Goal: Task Accomplishment & Management: Complete application form

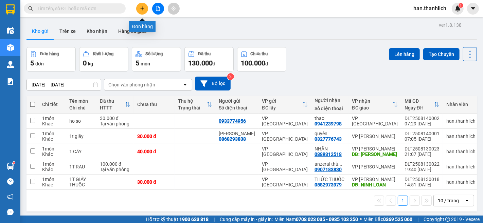
click at [139, 10] on button at bounding box center [142, 9] width 12 height 12
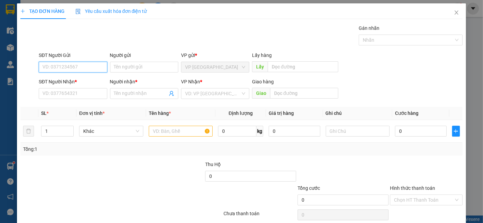
click at [79, 66] on input "SĐT Người Gửi" at bounding box center [73, 67] width 68 height 11
type input "0919659279"
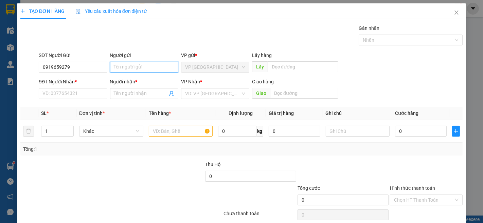
click at [140, 66] on input "Người gửi" at bounding box center [144, 67] width 68 height 11
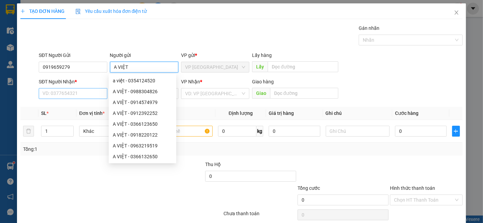
type input "A VIỆT"
click at [72, 98] on input "SĐT Người Nhận *" at bounding box center [73, 93] width 68 height 11
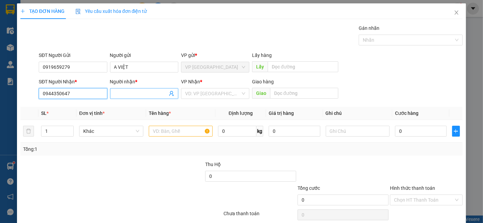
type input "0944350647"
click at [142, 89] on span at bounding box center [144, 93] width 68 height 11
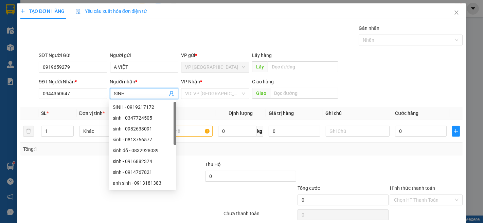
type input "SINH"
click at [379, 78] on div "SĐT Người Nhận * 0944350647 Người nhận * SINH VP Nhận * VD: VP Sài Gòn Giao hàn…" at bounding box center [250, 90] width 426 height 24
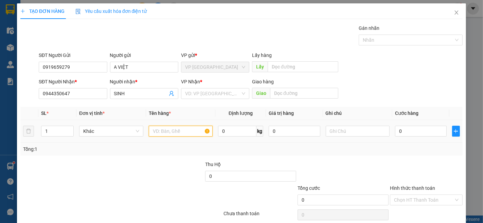
click at [179, 130] on input "text" at bounding box center [181, 131] width 64 height 11
type input "HỒ SƠ"
click at [421, 136] on input "0" at bounding box center [420, 131] width 51 height 11
type input "3"
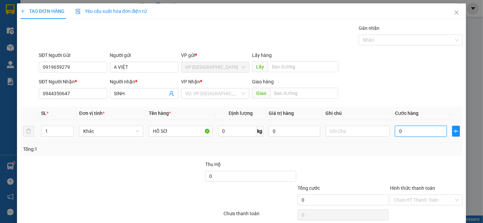
type input "3"
type input "30"
type input "300"
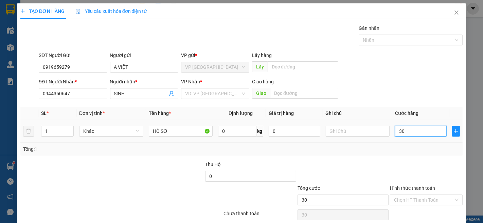
type input "300"
type input "3.000"
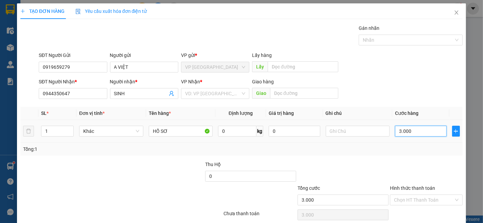
type input "30.000"
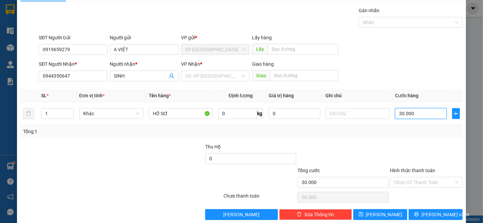
scroll to position [28, 0]
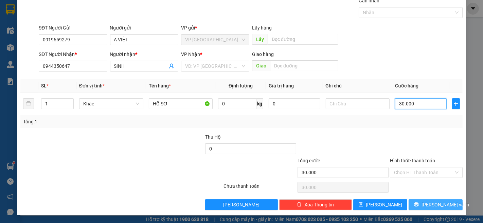
type input "30.000"
click at [439, 206] on span "[PERSON_NAME] và In" at bounding box center [445, 204] width 48 height 7
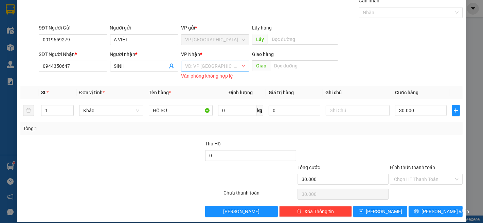
click at [201, 68] on input "search" at bounding box center [212, 66] width 55 height 10
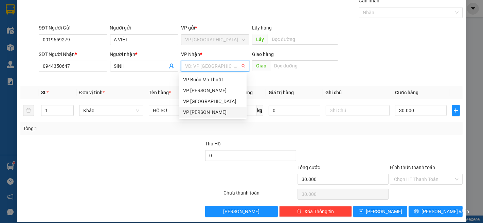
click at [221, 109] on div "VP [PERSON_NAME]" at bounding box center [212, 112] width 59 height 7
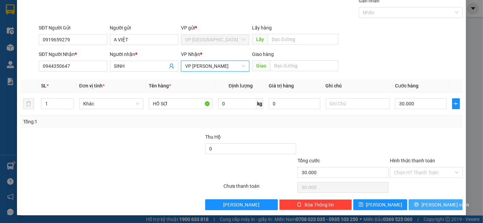
click at [446, 207] on button "[PERSON_NAME] và In" at bounding box center [435, 205] width 54 height 11
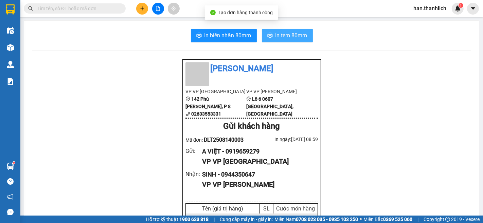
click at [295, 41] on button "In tem 80mm" at bounding box center [287, 36] width 51 height 14
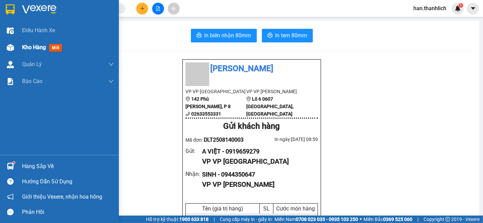
click at [15, 50] on div at bounding box center [10, 48] width 12 height 12
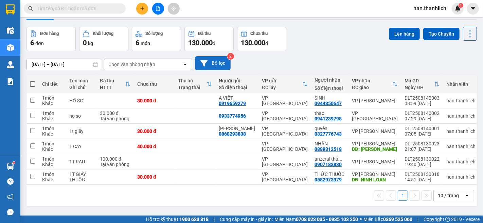
scroll to position [31, 0]
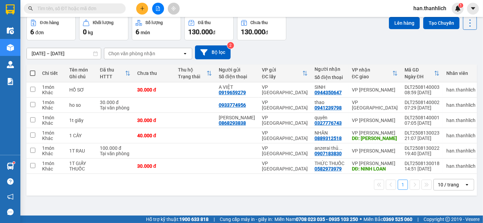
click at [32, 72] on span at bounding box center [32, 73] width 5 height 5
click at [33, 70] on input "checkbox" at bounding box center [33, 70] width 0 height 0
checkbox input "true"
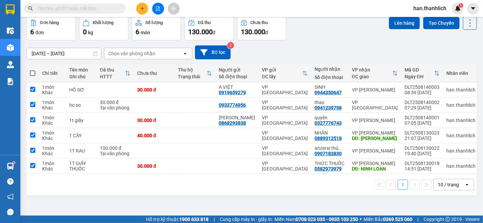
checkbox input "true"
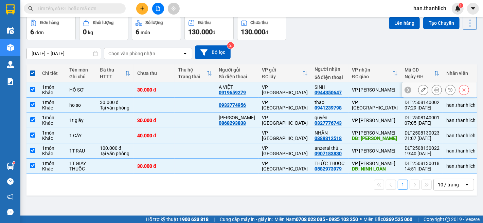
click at [118, 90] on td at bounding box center [114, 90] width 37 height 15
checkbox input "false"
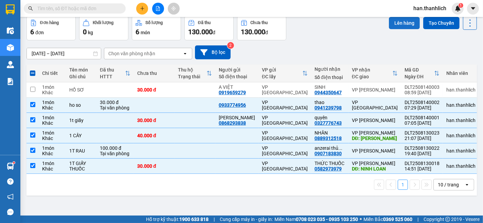
click at [397, 24] on button "Lên hàng" at bounding box center [404, 23] width 31 height 12
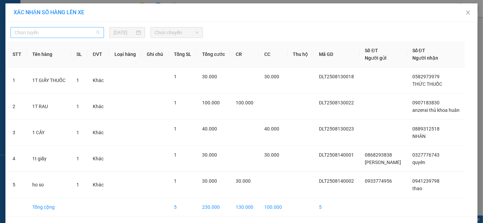
click at [51, 33] on span "Chọn tuyến" at bounding box center [57, 33] width 85 height 10
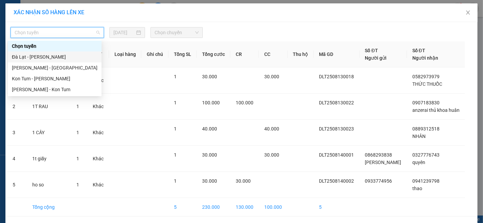
click at [49, 57] on div "Đà Lạt - [PERSON_NAME]" at bounding box center [55, 56] width 86 height 7
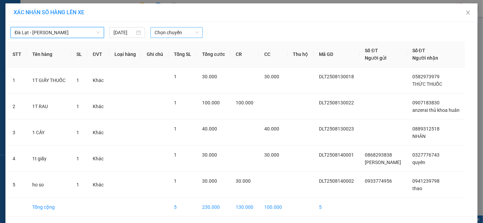
click at [174, 33] on span "Chọn chuyến" at bounding box center [176, 33] width 44 height 10
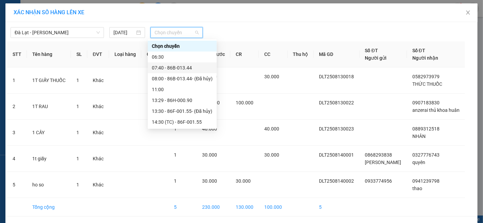
click at [191, 66] on div "07:40 - 86B-013.44" at bounding box center [182, 67] width 61 height 7
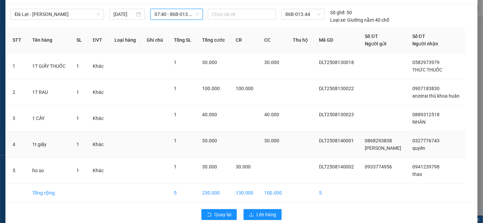
scroll to position [28, 0]
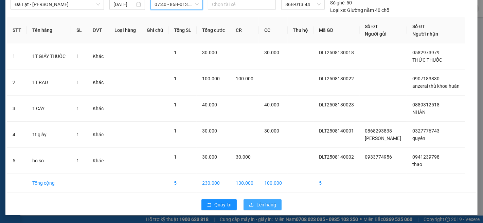
click at [263, 205] on span "Lên hàng" at bounding box center [266, 204] width 20 height 7
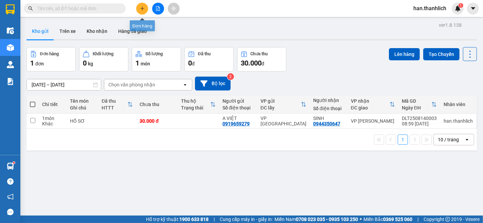
click at [143, 5] on button at bounding box center [142, 9] width 12 height 12
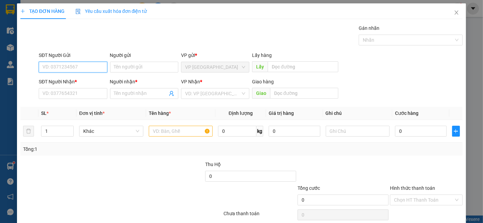
click at [63, 68] on input "SĐT Người Gửi" at bounding box center [73, 67] width 68 height 11
click at [69, 65] on input "SĐT Người Gửi" at bounding box center [73, 67] width 68 height 11
type input "0915590900"
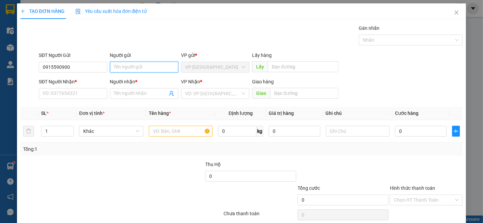
click at [123, 69] on input "Người gửi" at bounding box center [144, 67] width 68 height 11
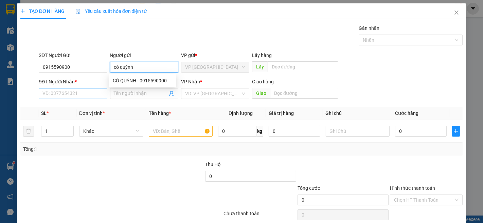
type input "cô quỳnh"
click at [72, 94] on input "SĐT Người Nhận *" at bounding box center [73, 93] width 68 height 11
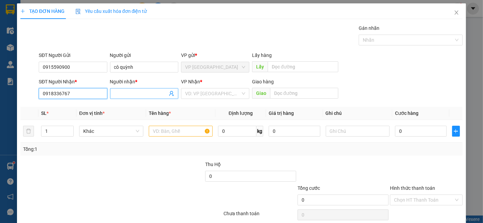
type input "0918336767"
click at [134, 95] on input "Người nhận *" at bounding box center [140, 93] width 53 height 7
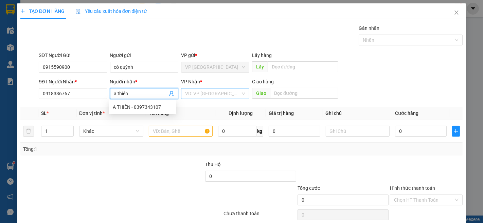
type input "a thiên"
click at [202, 94] on input "search" at bounding box center [212, 94] width 55 height 10
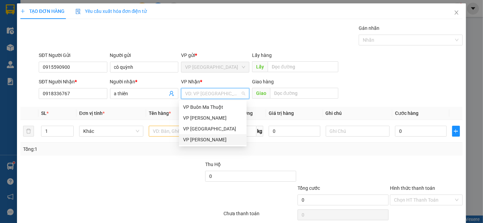
click at [206, 137] on div "VP [PERSON_NAME]" at bounding box center [212, 139] width 59 height 7
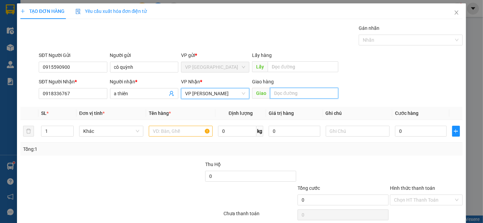
click at [307, 89] on input "text" at bounding box center [304, 93] width 68 height 11
type input "[PERSON_NAME]"
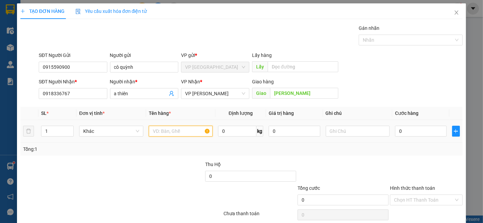
click at [161, 132] on input "text" at bounding box center [181, 131] width 64 height 11
type input "d"
type input "đồ ăn"
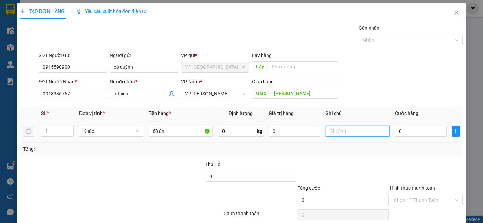
click at [343, 132] on input "text" at bounding box center [358, 131] width 64 height 11
type input "túi bị"
click at [397, 134] on input "0" at bounding box center [420, 131] width 51 height 11
type input "3"
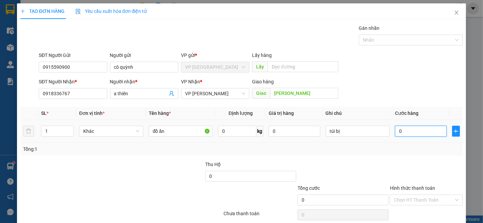
type input "3"
type input "30"
type input "300"
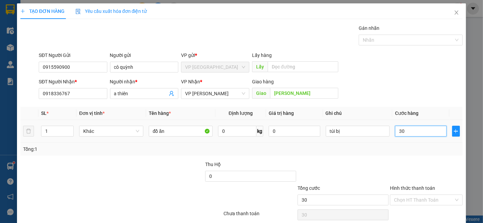
type input "300"
type input "3.000"
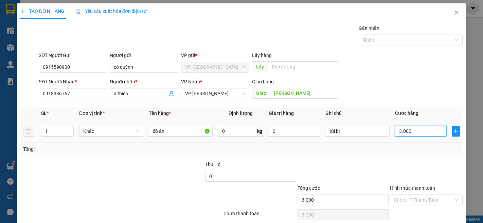
type input "30.000"
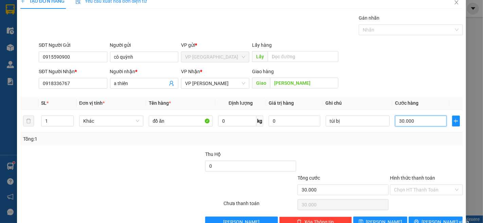
scroll to position [28, 0]
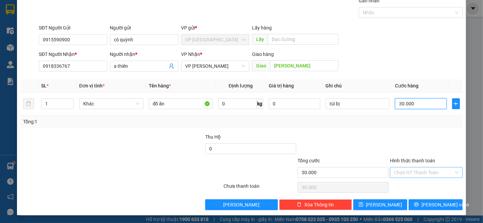
type input "30.000"
click at [441, 175] on input "Hình thức thanh toán" at bounding box center [424, 173] width 60 height 10
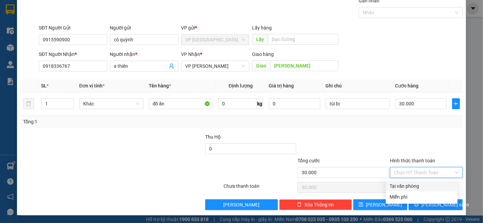
click at [428, 185] on div "Tại văn phòng" at bounding box center [421, 186] width 63 height 7
type input "0"
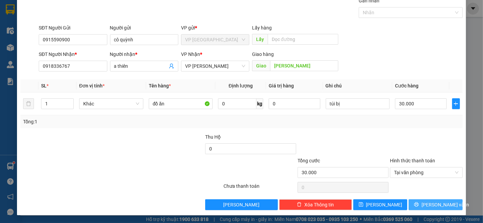
drag, startPoint x: 427, startPoint y: 202, endPoint x: 426, endPoint y: 211, distance: 8.2
click at [427, 205] on span "[PERSON_NAME] và In" at bounding box center [445, 204] width 48 height 7
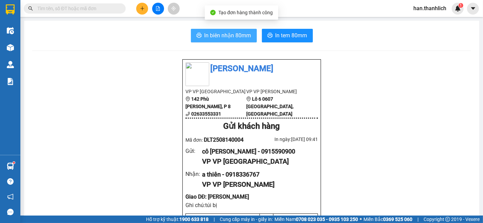
click at [198, 35] on icon "printer" at bounding box center [198, 35] width 5 height 5
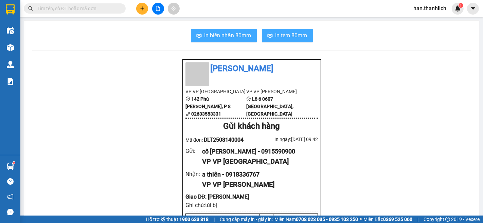
click at [275, 35] on span "In tem 80mm" at bounding box center [291, 35] width 32 height 8
